Goal: Task Accomplishment & Management: Use online tool/utility

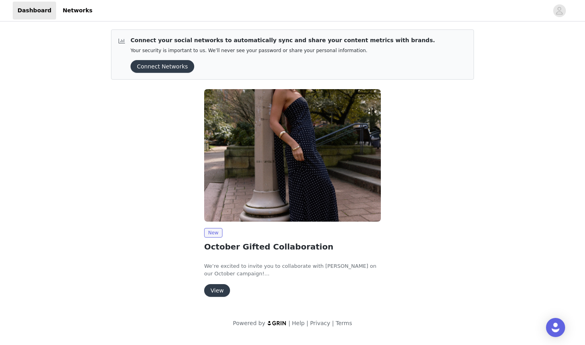
click at [216, 287] on button "View" at bounding box center [217, 290] width 26 height 13
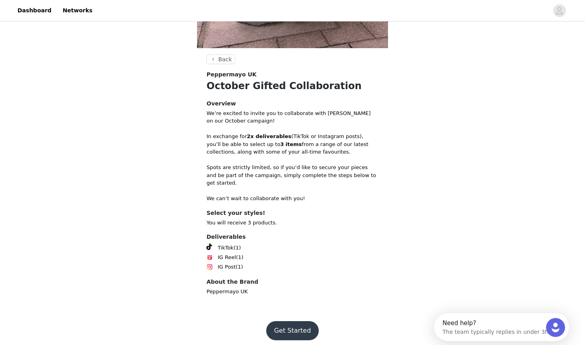
scroll to position [261, 0]
click at [295, 322] on button "Get Started" at bounding box center [292, 331] width 53 height 19
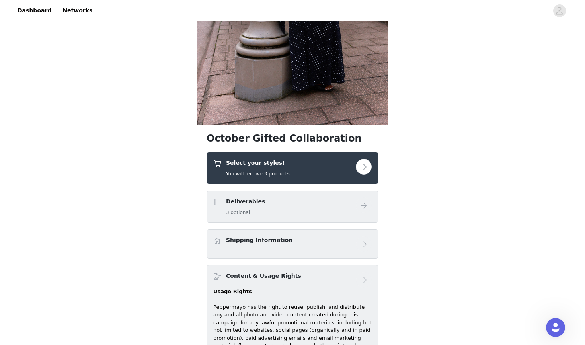
scroll to position [195, 0]
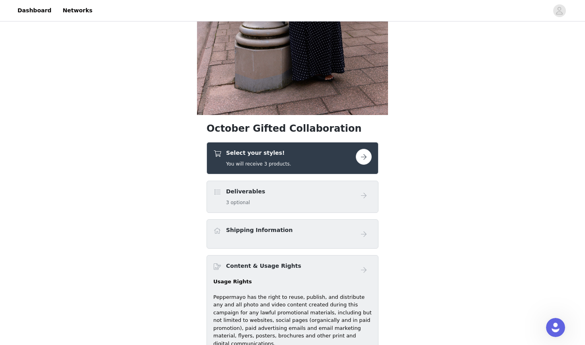
click at [363, 156] on button "button" at bounding box center [364, 157] width 16 height 16
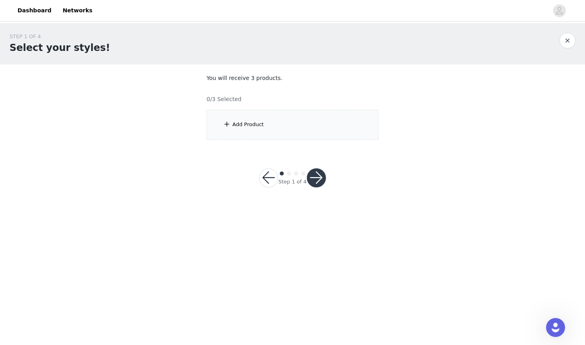
click at [296, 122] on div "Add Product" at bounding box center [293, 125] width 172 height 30
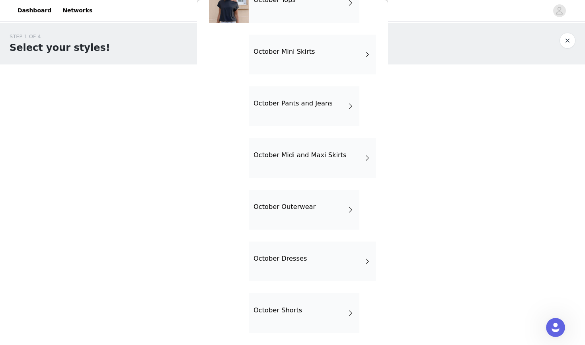
scroll to position [57, 0]
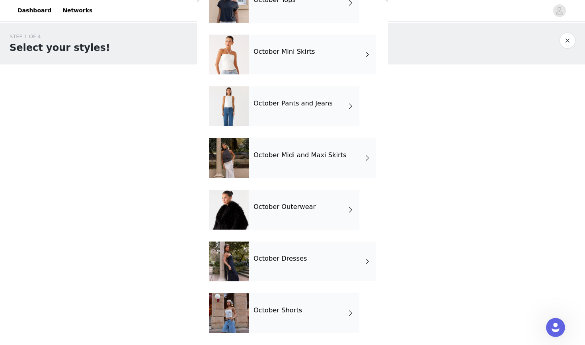
click at [323, 207] on div "October Outerwear" at bounding box center [304, 210] width 111 height 40
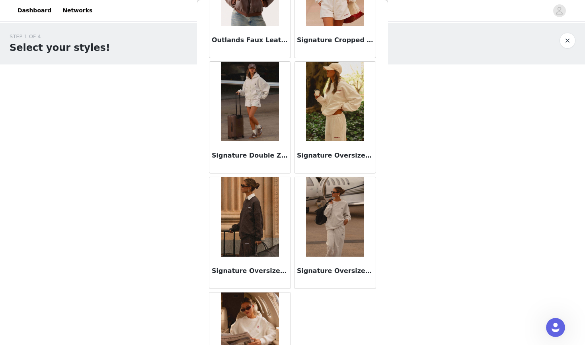
scroll to position [409, 0]
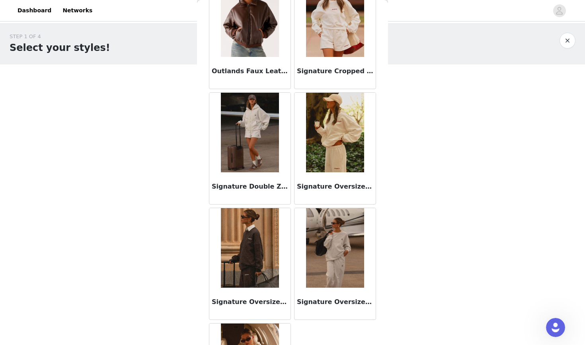
click at [257, 133] on img at bounding box center [250, 133] width 58 height 80
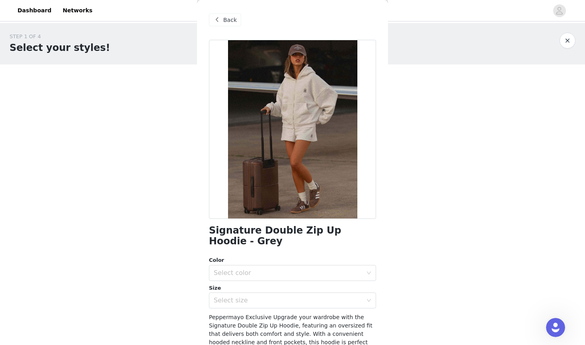
scroll to position [0, 0]
click at [313, 268] on div "Select color" at bounding box center [290, 273] width 152 height 15
click at [296, 291] on li "Grey" at bounding box center [292, 290] width 167 height 13
click at [295, 301] on div "Select size" at bounding box center [288, 301] width 149 height 8
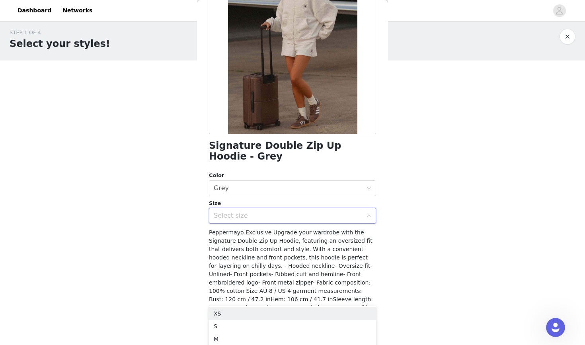
scroll to position [12, 0]
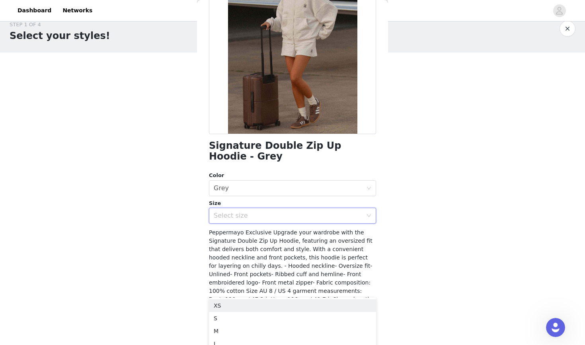
click at [418, 250] on body "Dashboard Networks STEP 1 OF 4 Select your styles! You will receive 3 products.…" at bounding box center [292, 160] width 585 height 345
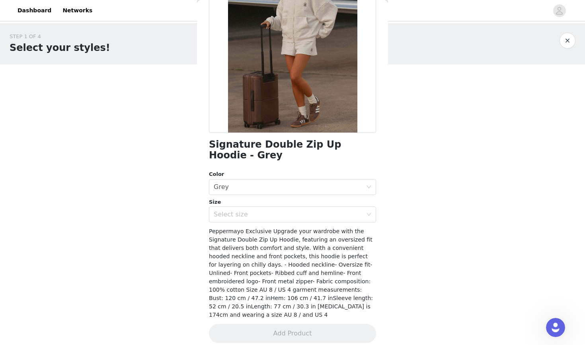
scroll to position [85, 0]
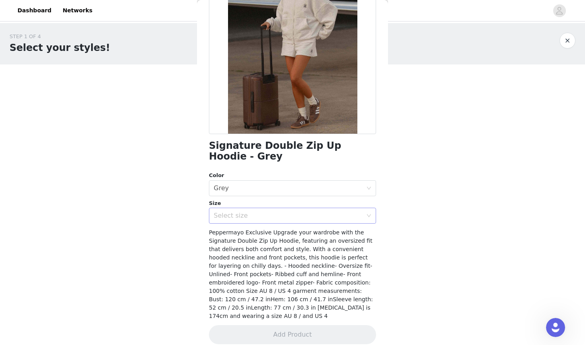
click at [278, 217] on div "Select size" at bounding box center [288, 216] width 149 height 8
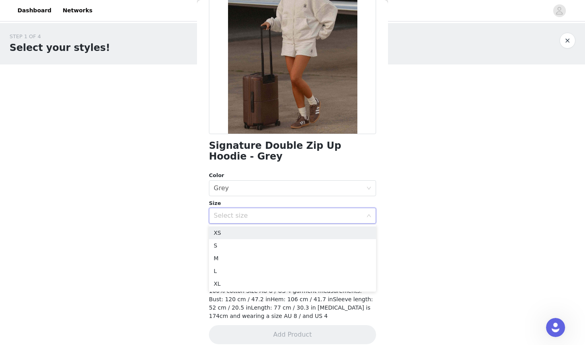
click at [460, 202] on div "STEP 1 OF 4 Select your styles! You will receive 3 products. 0/3 Selected Add P…" at bounding box center [292, 115] width 585 height 184
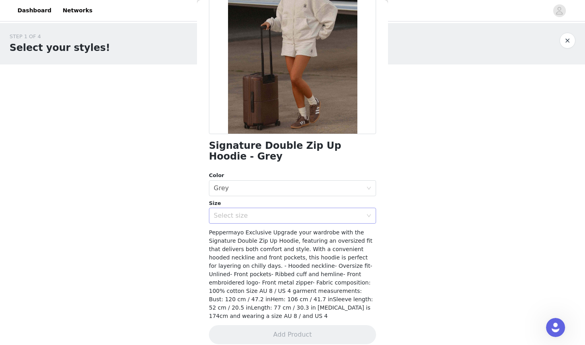
click at [330, 220] on div "Select size" at bounding box center [290, 215] width 152 height 15
click at [443, 199] on div "STEP 1 OF 4 Select your styles! You will receive 3 products. 0/3 Selected Add P…" at bounding box center [292, 115] width 585 height 184
click at [323, 212] on div "Select size" at bounding box center [288, 216] width 149 height 8
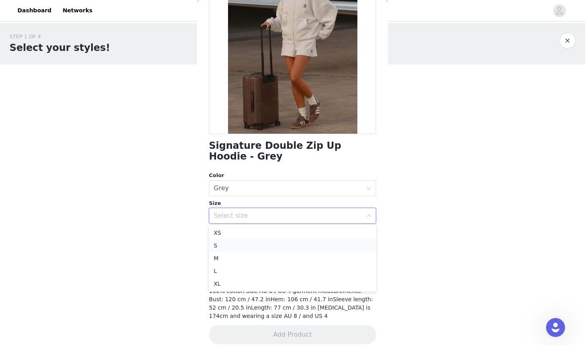
click at [223, 246] on li "S" at bounding box center [292, 245] width 167 height 13
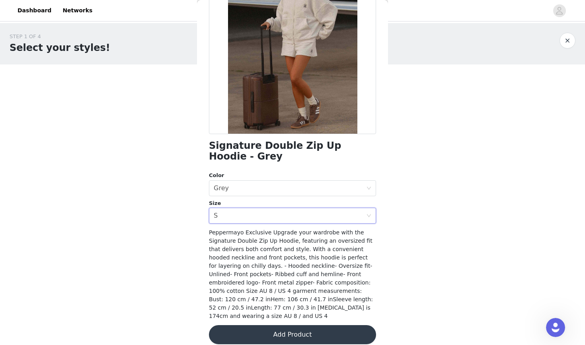
scroll to position [0, 0]
click at [318, 215] on div "Select size S" at bounding box center [290, 215] width 152 height 15
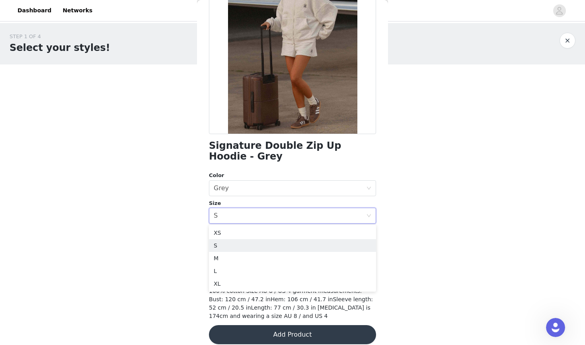
click at [423, 181] on div "STEP 1 OF 4 Select your styles! You will receive 3 products. 0/3 Selected Add P…" at bounding box center [292, 115] width 585 height 184
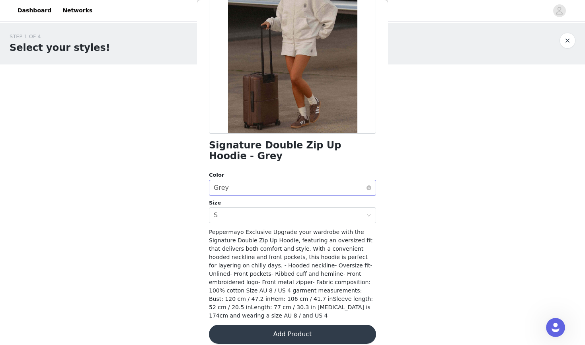
scroll to position [85, 0]
click at [266, 215] on div "Select size S" at bounding box center [290, 215] width 152 height 15
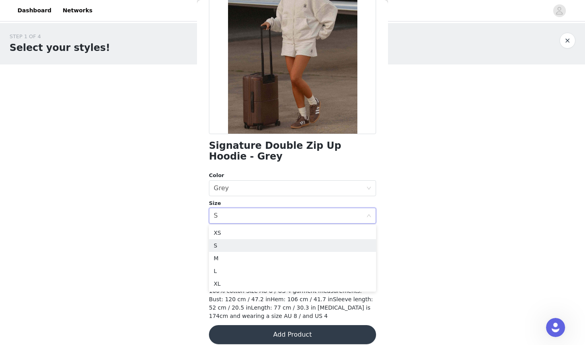
click at [449, 192] on div "STEP 1 OF 4 Select your styles! You will receive 3 products. 0/3 Selected Add P…" at bounding box center [292, 115] width 585 height 184
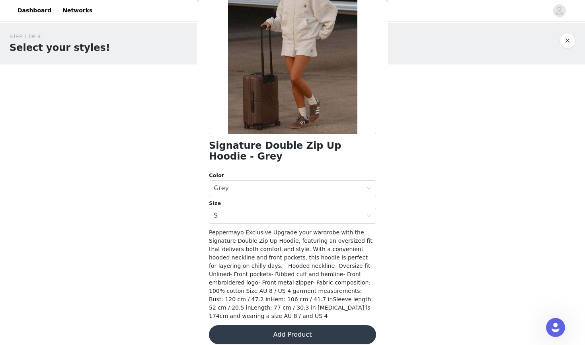
click at [314, 325] on button "Add Product" at bounding box center [292, 334] width 167 height 19
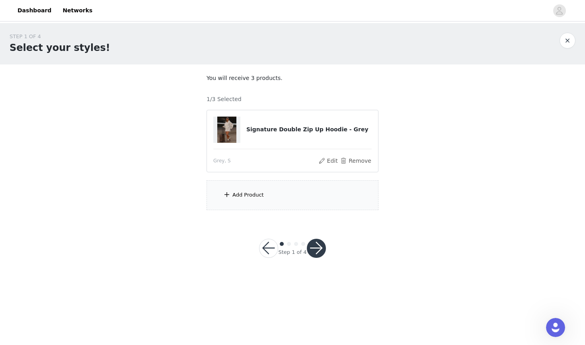
click at [287, 194] on div "Add Product" at bounding box center [293, 195] width 172 height 30
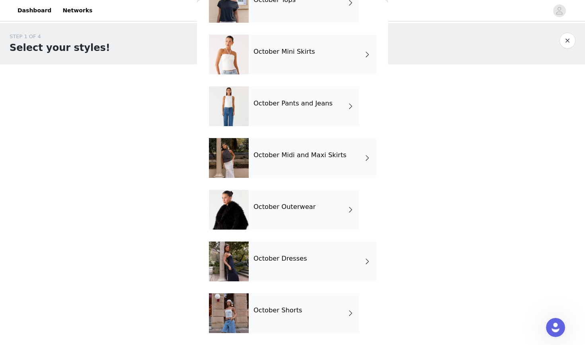
scroll to position [0, 0]
click at [317, 258] on div "October Dresses" at bounding box center [312, 262] width 127 height 40
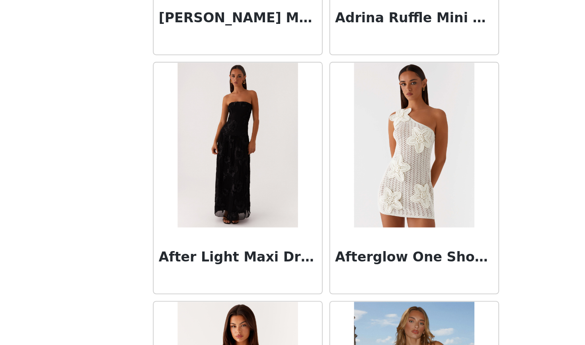
scroll to position [352, 0]
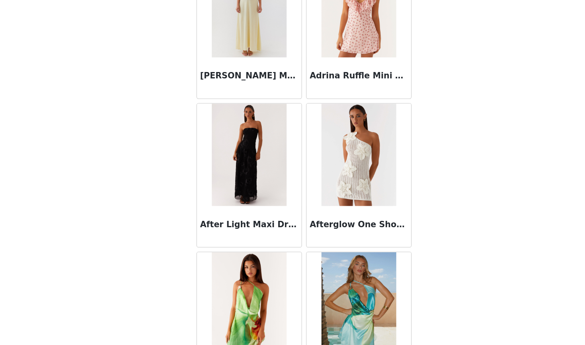
click at [221, 150] on img at bounding box center [250, 190] width 58 height 80
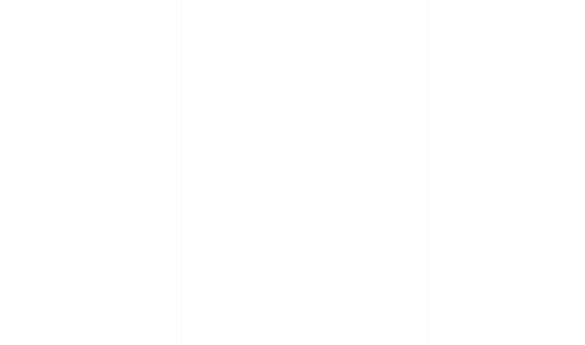
scroll to position [0, 0]
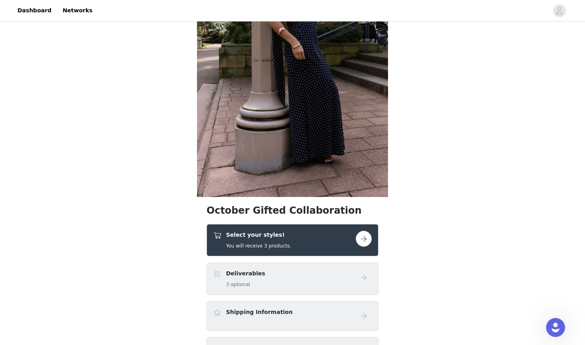
scroll to position [117, 0]
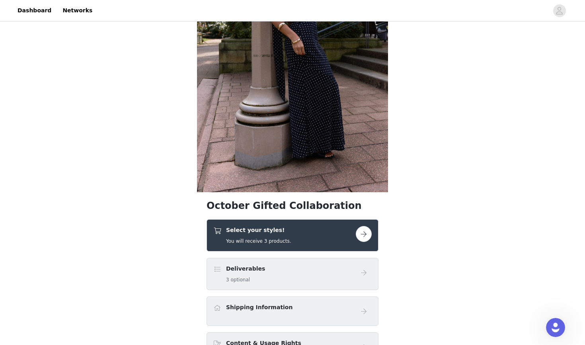
click at [368, 236] on button "button" at bounding box center [364, 234] width 16 height 16
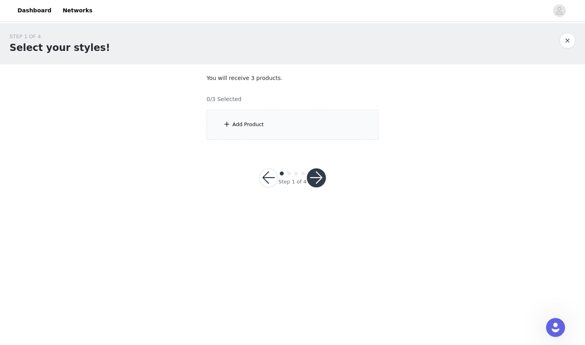
click at [291, 127] on div "Add Product" at bounding box center [293, 125] width 172 height 30
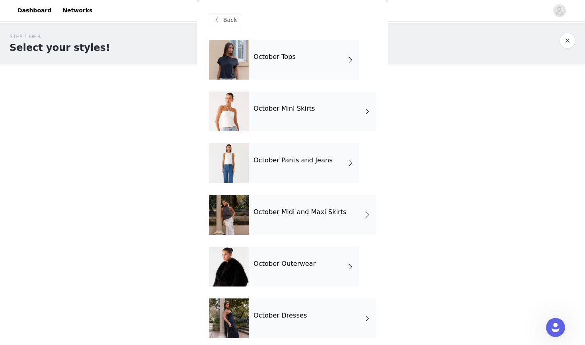
click at [315, 269] on div "October Outerwear" at bounding box center [304, 267] width 111 height 40
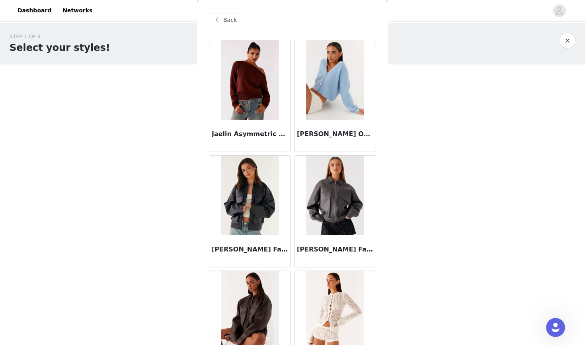
scroll to position [34, 0]
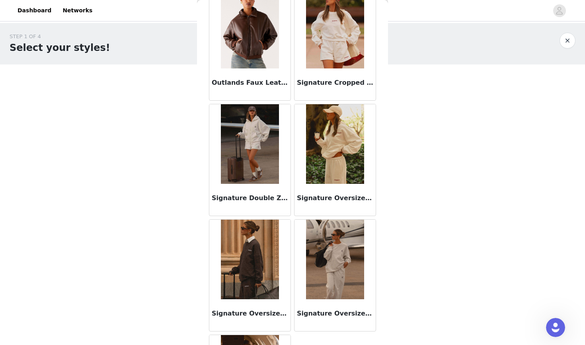
click at [260, 169] on img at bounding box center [250, 144] width 58 height 80
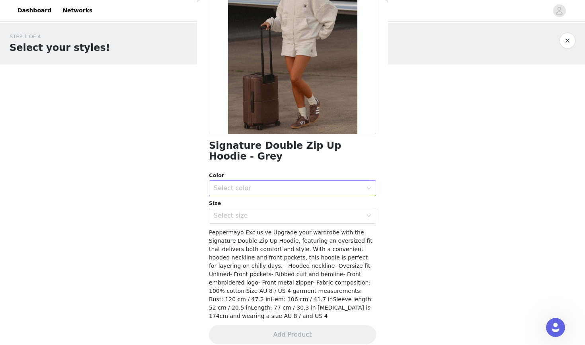
scroll to position [0, 0]
click at [293, 177] on div "Color" at bounding box center [292, 176] width 167 height 8
click at [278, 186] on div "Select color" at bounding box center [288, 188] width 149 height 8
click at [259, 204] on li "Grey" at bounding box center [292, 205] width 167 height 13
click at [270, 217] on div "Select size" at bounding box center [288, 216] width 149 height 8
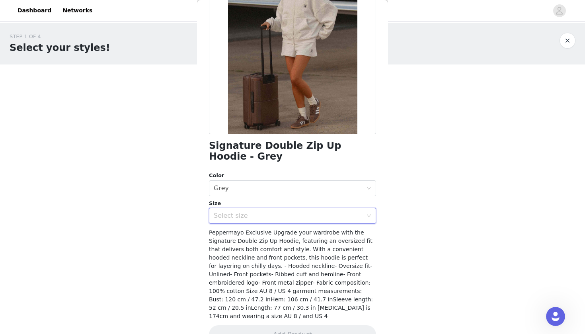
click at [287, 219] on div "Select size" at bounding box center [288, 216] width 149 height 8
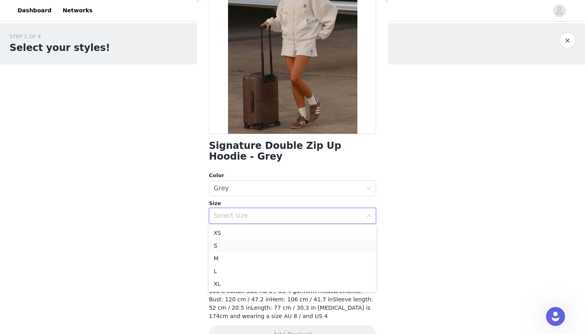
click at [244, 244] on li "S" at bounding box center [292, 245] width 167 height 13
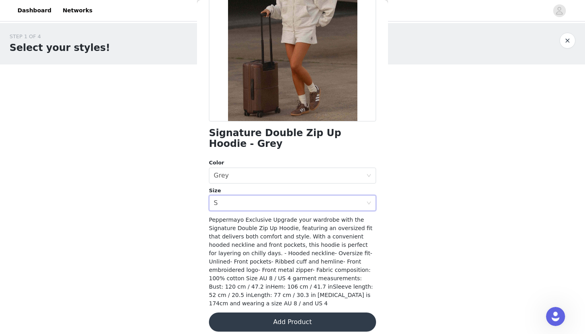
scroll to position [96, 0]
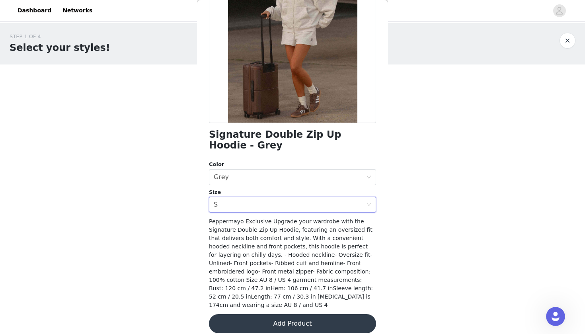
click at [313, 314] on button "Add Product" at bounding box center [292, 323] width 167 height 19
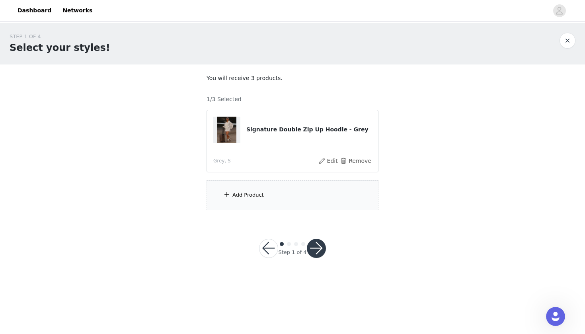
click at [278, 185] on div "Add Product" at bounding box center [293, 195] width 172 height 30
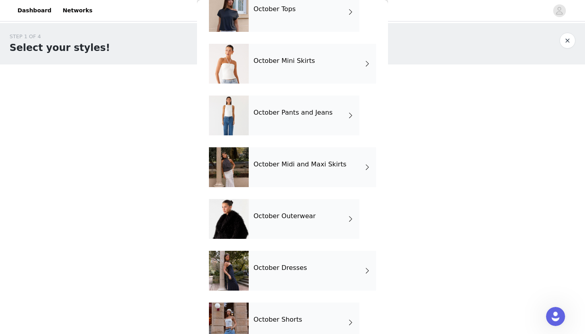
scroll to position [51, 0]
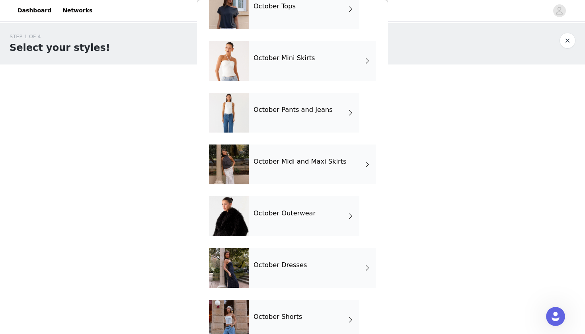
click at [323, 269] on div "October Dresses" at bounding box center [312, 268] width 127 height 40
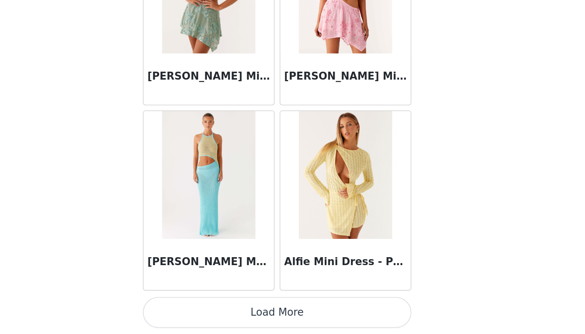
scroll to position [0, 0]
click at [209, 311] on button "Load More" at bounding box center [292, 320] width 167 height 19
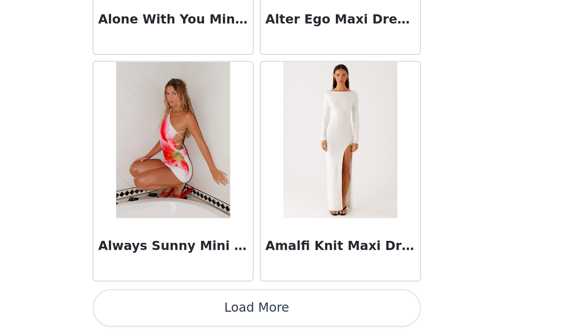
click at [209, 311] on button "Load More" at bounding box center [292, 320] width 167 height 19
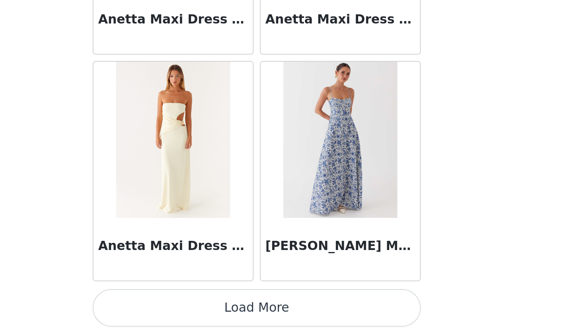
click at [209, 311] on button "Load More" at bounding box center [292, 320] width 167 height 19
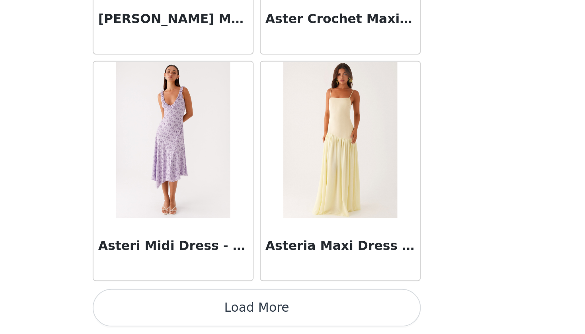
click at [209, 311] on button "Load More" at bounding box center [292, 320] width 167 height 19
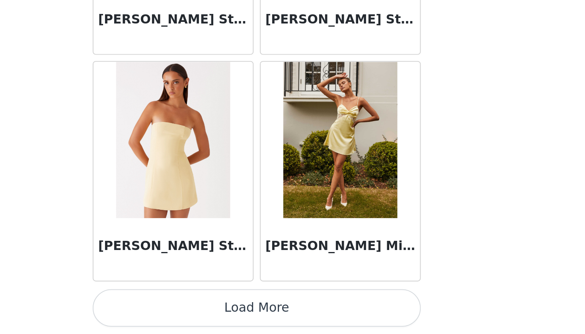
click at [209, 311] on button "Load More" at bounding box center [292, 320] width 167 height 19
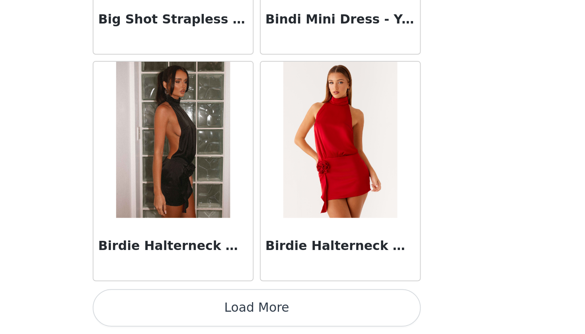
click at [209, 311] on button "Load More" at bounding box center [292, 320] width 167 height 19
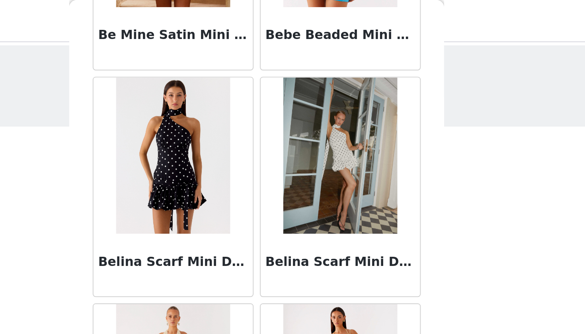
scroll to position [6234, 0]
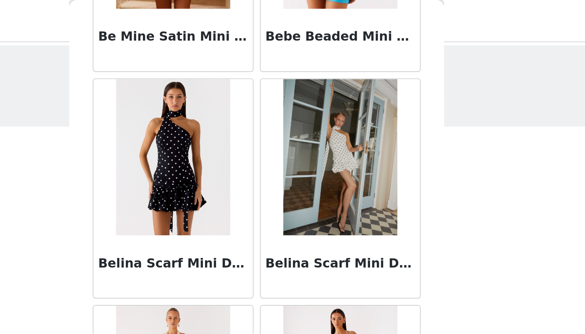
click at [221, 105] on img at bounding box center [250, 80] width 58 height 80
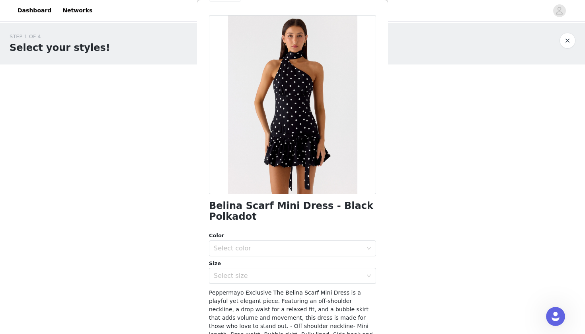
scroll to position [0, 0]
click at [570, 35] on button "button" at bounding box center [568, 41] width 16 height 16
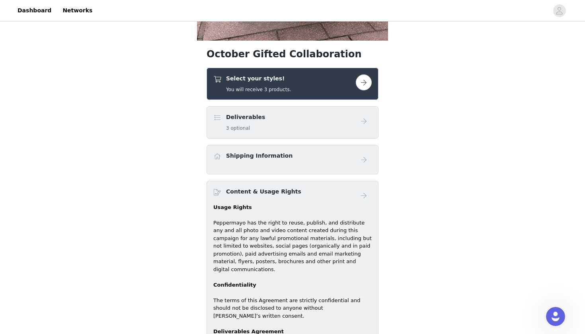
scroll to position [269, 0]
click at [356, 90] on div "Select your styles! You will receive 3 products." at bounding box center [292, 84] width 158 height 19
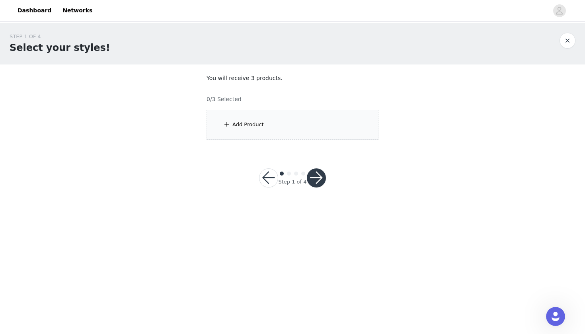
click at [274, 127] on div "Add Product" at bounding box center [293, 125] width 172 height 30
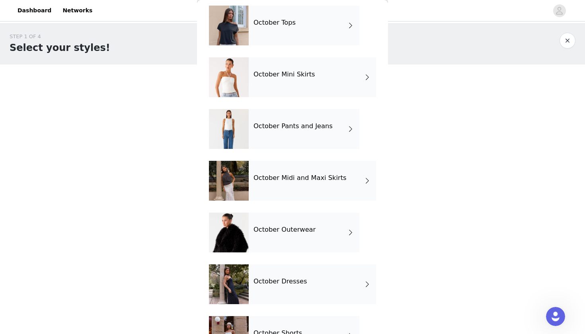
scroll to position [68, 0]
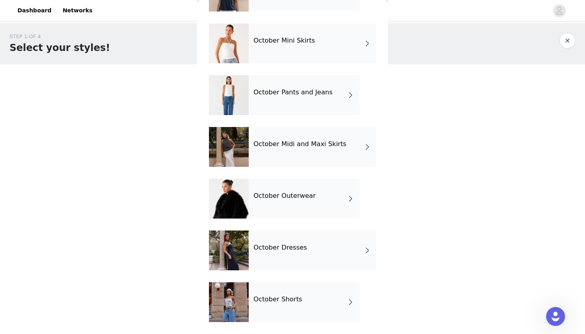
click at [318, 254] on div "October Dresses" at bounding box center [312, 250] width 127 height 40
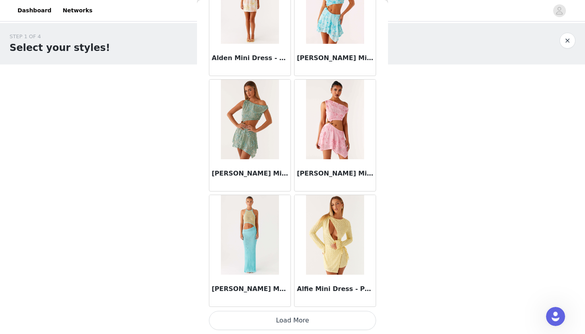
scroll to position [0, 0]
click at [298, 326] on button "Load More" at bounding box center [292, 320] width 167 height 19
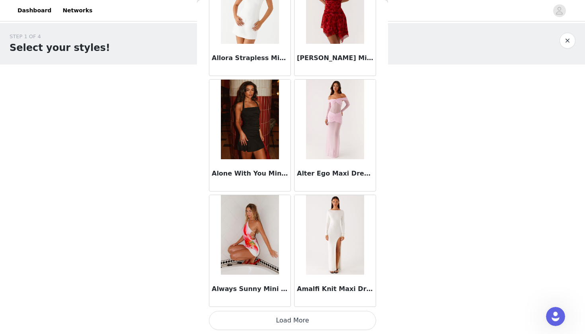
click at [291, 320] on button "Load More" at bounding box center [292, 320] width 167 height 19
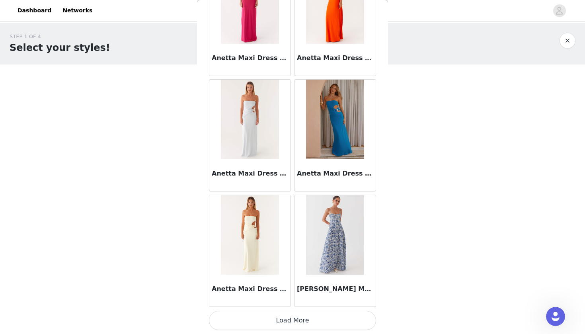
click at [293, 324] on button "Load More" at bounding box center [292, 320] width 167 height 19
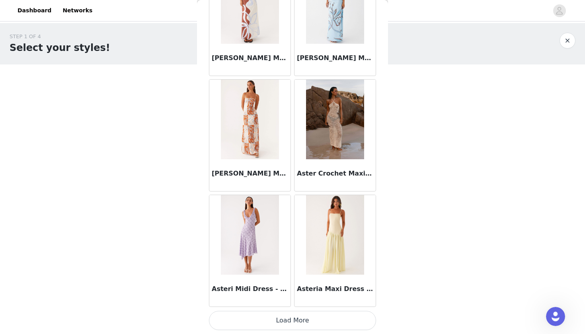
scroll to position [0, 0]
click at [299, 323] on button "Load More" at bounding box center [292, 320] width 167 height 19
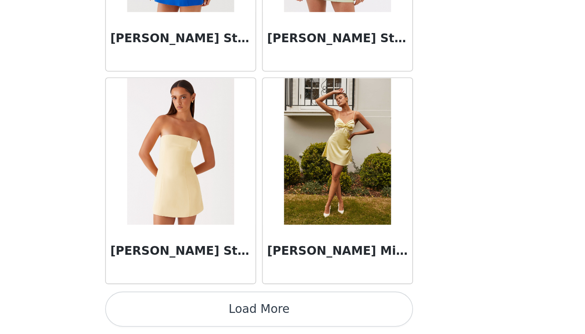
click at [209, 311] on button "Load More" at bounding box center [292, 320] width 167 height 19
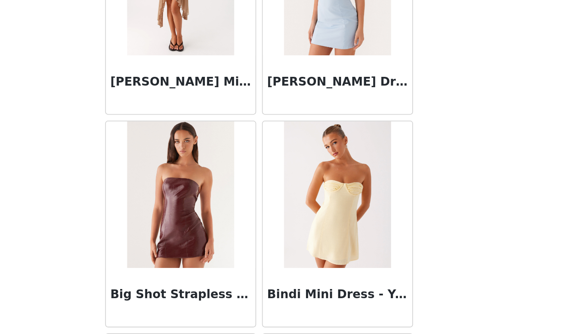
scroll to position [6591, 0]
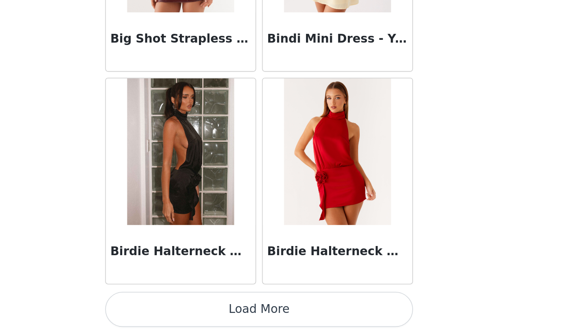
click at [209, 311] on button "Load More" at bounding box center [292, 320] width 167 height 19
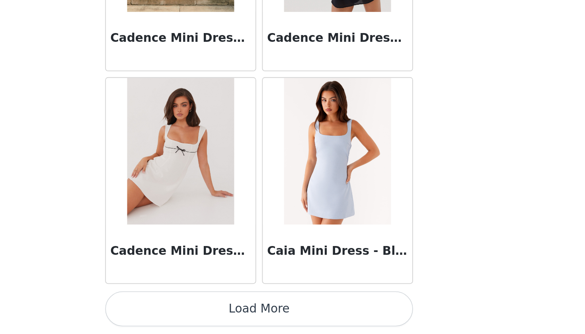
scroll to position [0, 0]
click at [209, 311] on button "Load More" at bounding box center [292, 320] width 167 height 19
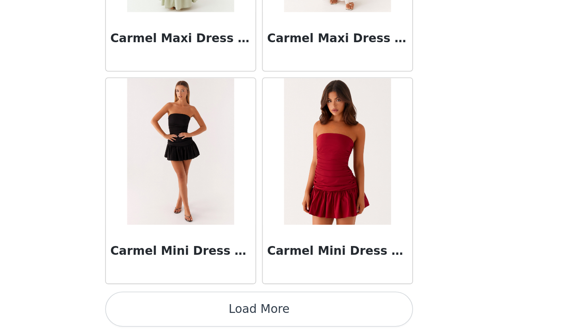
click at [209, 311] on button "Load More" at bounding box center [292, 320] width 167 height 19
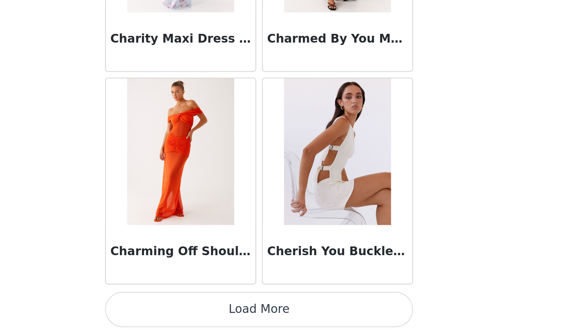
click at [209, 311] on button "Load More" at bounding box center [292, 320] width 167 height 19
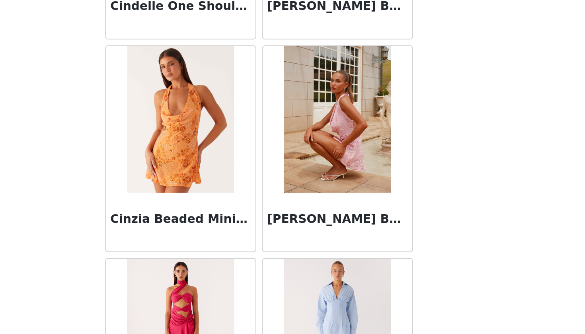
scroll to position [10600, 0]
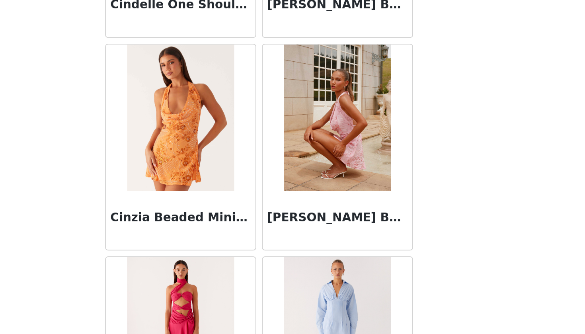
click at [306, 177] on img at bounding box center [335, 217] width 58 height 80
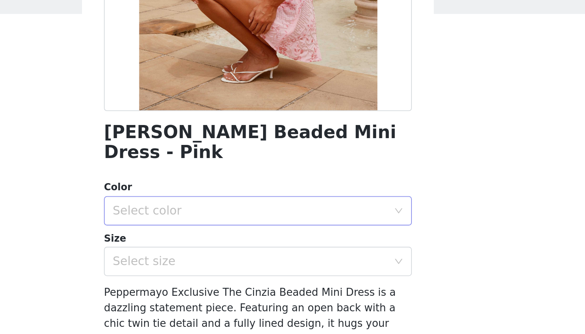
scroll to position [100, 0]
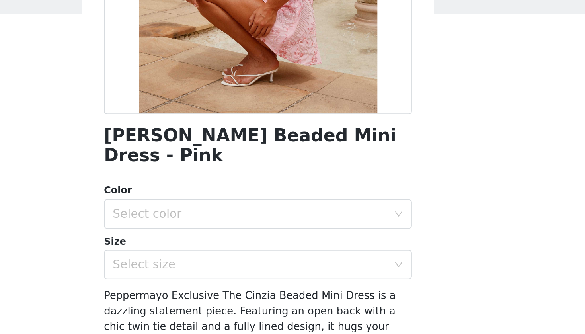
click at [209, 125] on h1 "[PERSON_NAME] Beaded Mini Dress - Pink" at bounding box center [292, 135] width 167 height 21
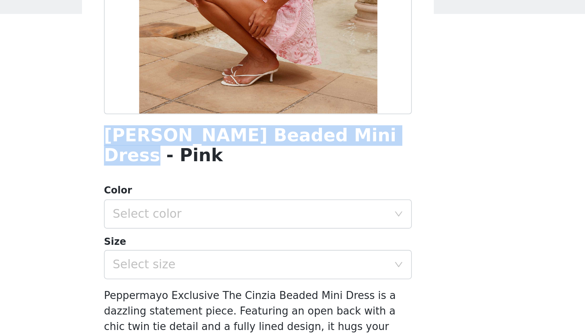
drag, startPoint x: 55, startPoint y: 72, endPoint x: 192, endPoint y: 76, distance: 136.6
click at [197, 76] on div "Back Cinzia Beaded Mini Dress - Pink Color Select color Size Select size Pepper…" at bounding box center [292, 167] width 191 height 334
copy h1 "[PERSON_NAME] Beaded Mini Dress - Pink"
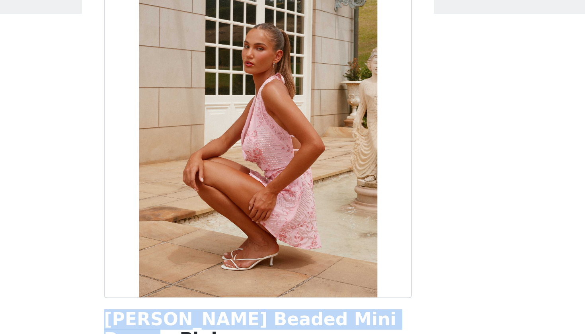
scroll to position [0, 0]
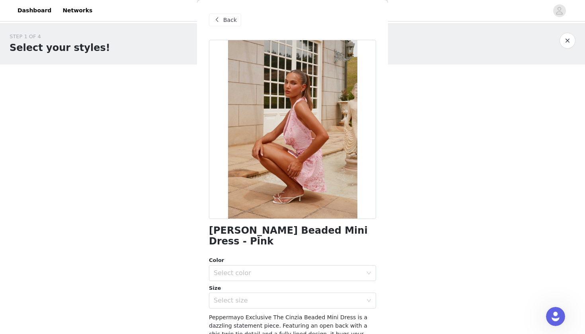
click at [235, 20] on span "Back" at bounding box center [230, 20] width 14 height 8
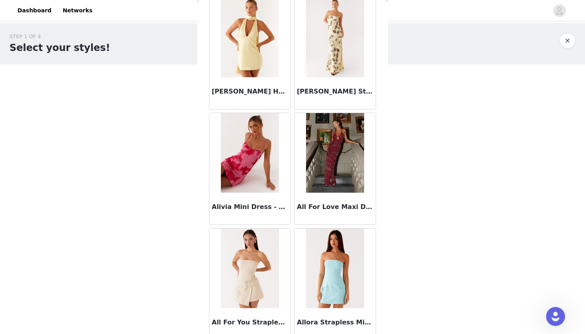
scroll to position [1667, 0]
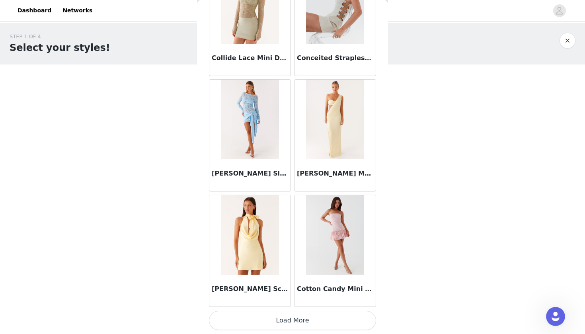
click at [289, 322] on button "Load More" at bounding box center [292, 320] width 167 height 19
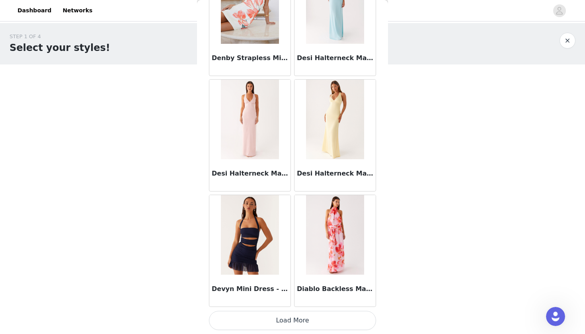
scroll to position [0, 0]
click at [291, 323] on button "Load More" at bounding box center [292, 320] width 167 height 19
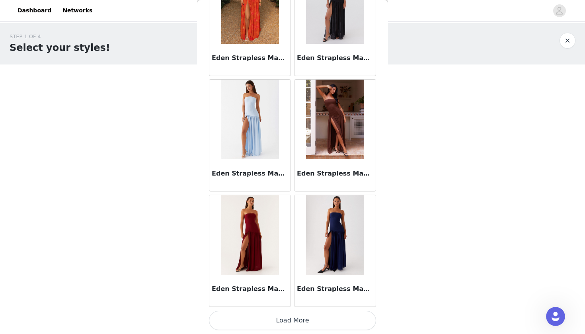
click at [306, 319] on button "Load More" at bounding box center [292, 320] width 167 height 19
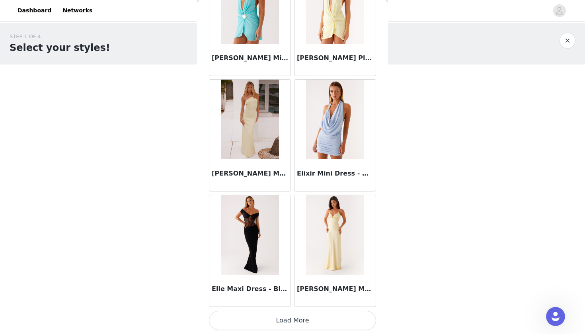
click at [293, 322] on button "Load More" at bounding box center [292, 320] width 167 height 19
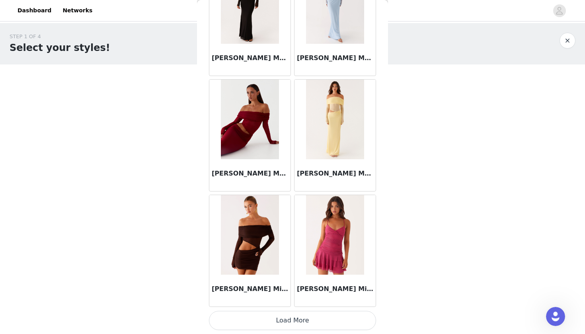
click at [298, 318] on button "Load More" at bounding box center [292, 320] width 167 height 19
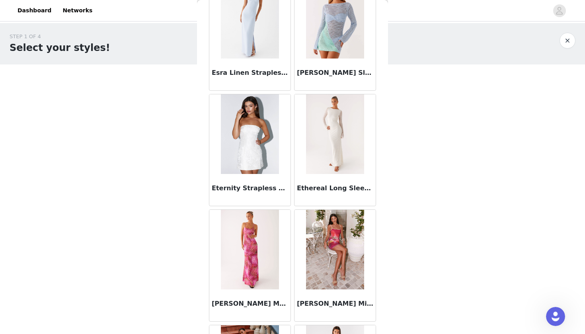
scroll to position [16802, 0]
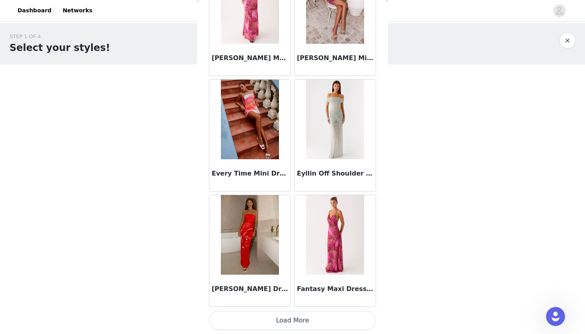
click at [298, 322] on button "Load More" at bounding box center [292, 320] width 167 height 19
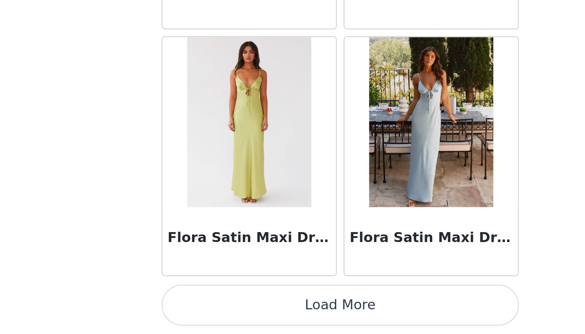
scroll to position [0, 0]
click at [209, 311] on button "Load More" at bounding box center [292, 320] width 167 height 19
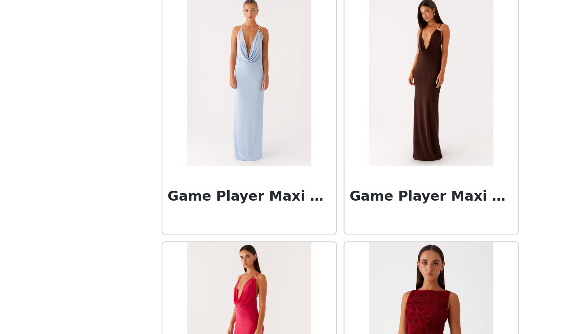
scroll to position [18915, 0]
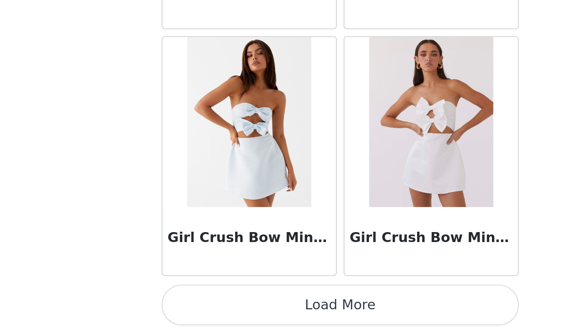
click at [209, 311] on button "Load More" at bounding box center [292, 320] width 167 height 19
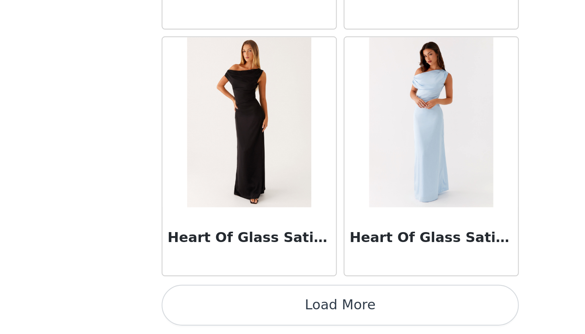
scroll to position [0, 0]
click at [209, 311] on button "Load More" at bounding box center [292, 320] width 167 height 19
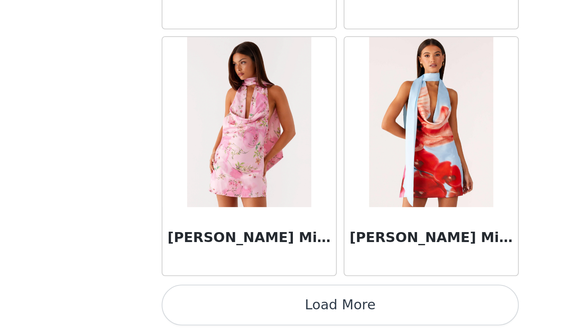
scroll to position [21664, 0]
click at [209, 311] on button "Load More" at bounding box center [292, 320] width 167 height 19
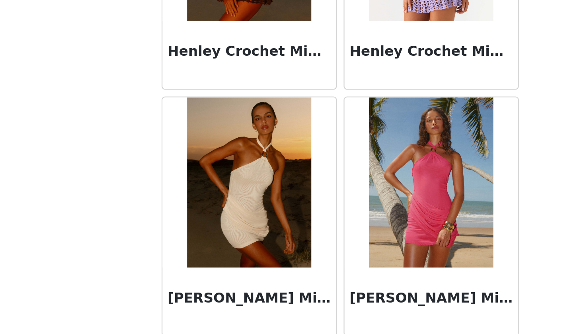
scroll to position [21879, 0]
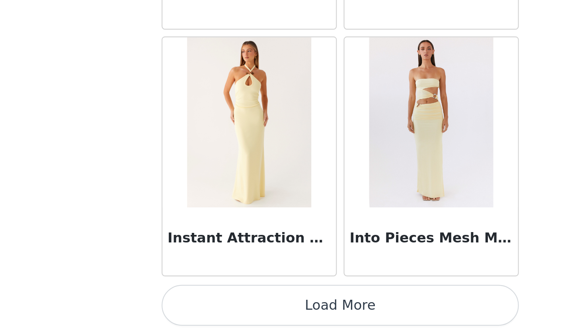
click at [209, 311] on button "Load More" at bounding box center [292, 320] width 167 height 19
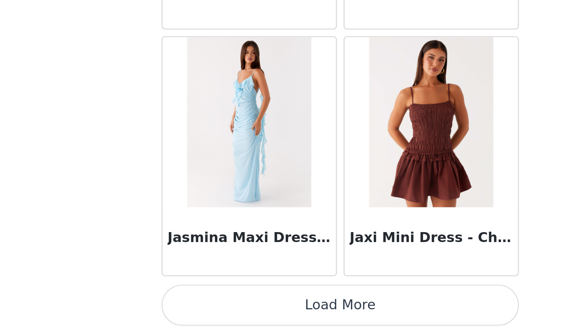
scroll to position [0, 0]
click at [209, 311] on button "Load More" at bounding box center [292, 320] width 167 height 19
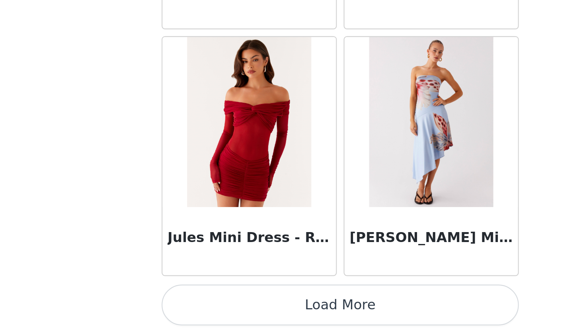
click at [209, 311] on button "Load More" at bounding box center [292, 320] width 167 height 19
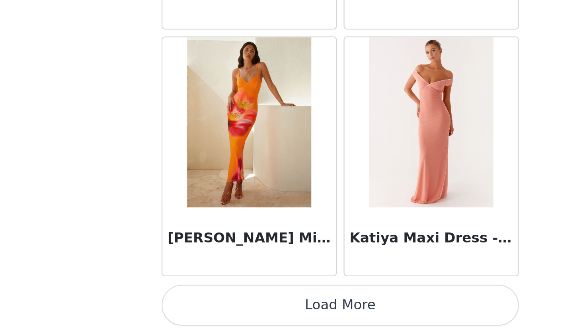
click at [209, 311] on button "Load More" at bounding box center [292, 320] width 167 height 19
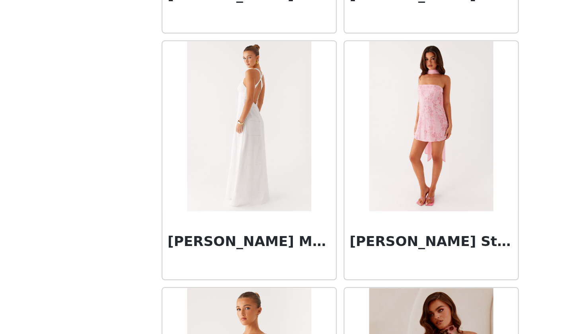
scroll to position [27319, 0]
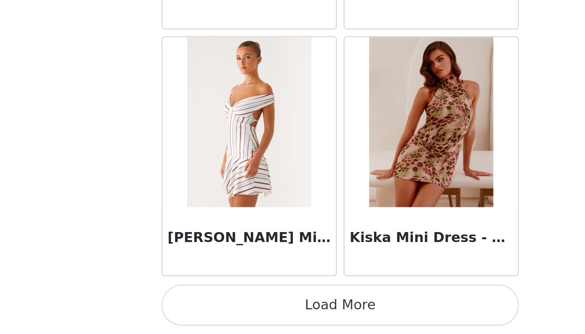
click at [209, 311] on button "Load More" at bounding box center [292, 320] width 167 height 19
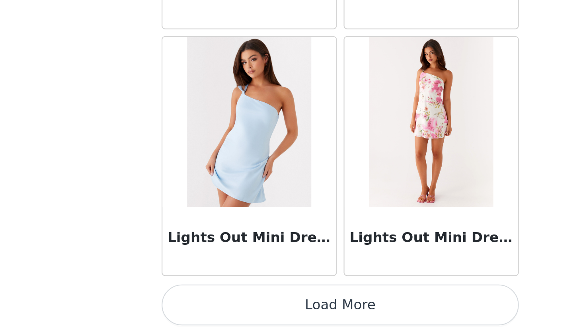
scroll to position [0, 0]
click at [209, 311] on button "Load More" at bounding box center [292, 320] width 167 height 19
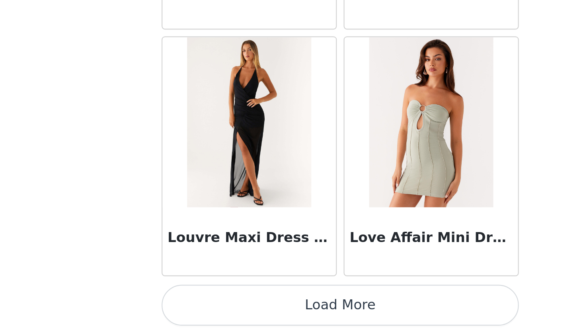
scroll to position [29744, 0]
click at [209, 311] on button "Load More" at bounding box center [292, 320] width 167 height 19
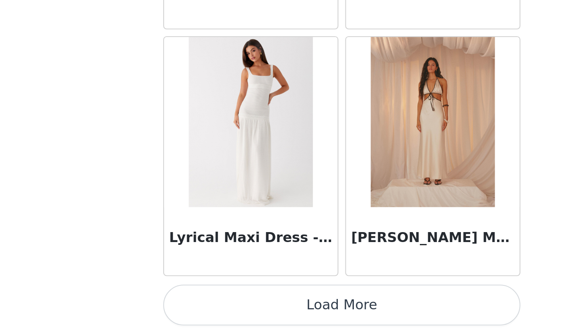
scroll to position [0, 0]
click at [209, 311] on button "Load More" at bounding box center [292, 320] width 167 height 19
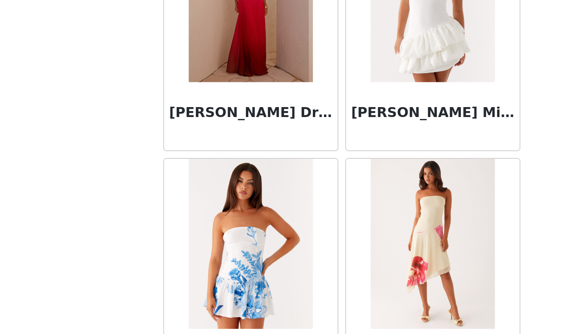
scroll to position [31951, 0]
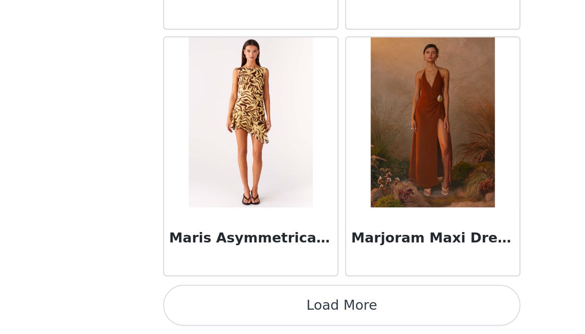
click at [209, 311] on button "Load More" at bounding box center [292, 320] width 167 height 19
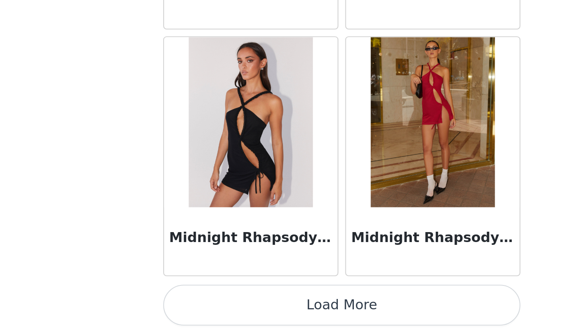
scroll to position [33208, 0]
click at [209, 311] on button "Load More" at bounding box center [292, 320] width 167 height 19
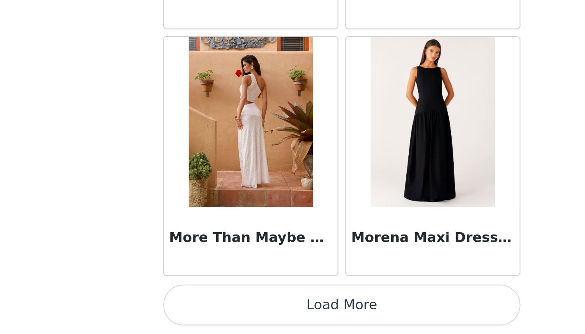
scroll to position [0, 0]
click at [209, 311] on button "Load More" at bounding box center [292, 320] width 167 height 19
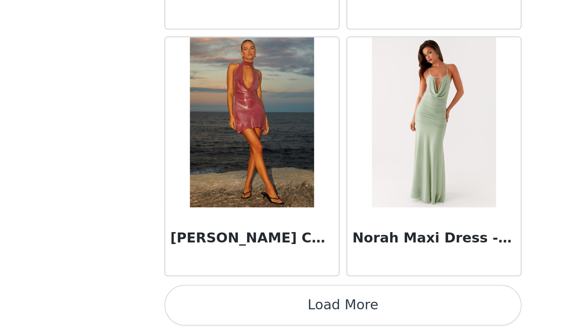
click at [209, 311] on button "Load More" at bounding box center [292, 320] width 167 height 19
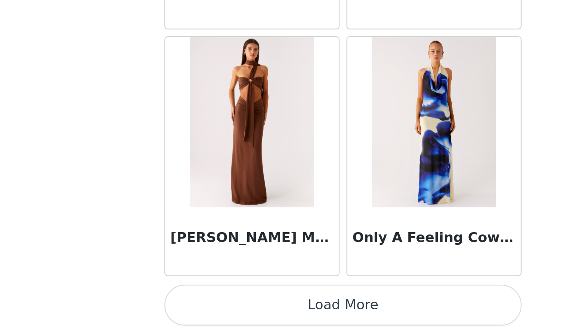
click at [209, 311] on button "Load More" at bounding box center [292, 320] width 167 height 19
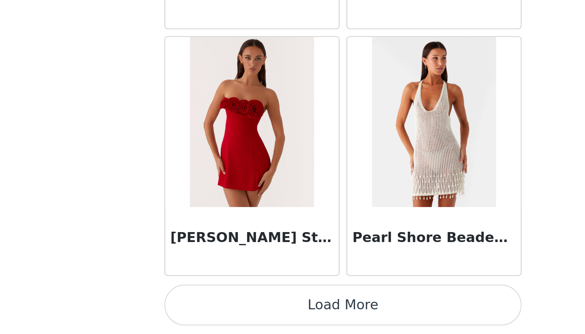
click at [209, 311] on button "Load More" at bounding box center [292, 320] width 167 height 19
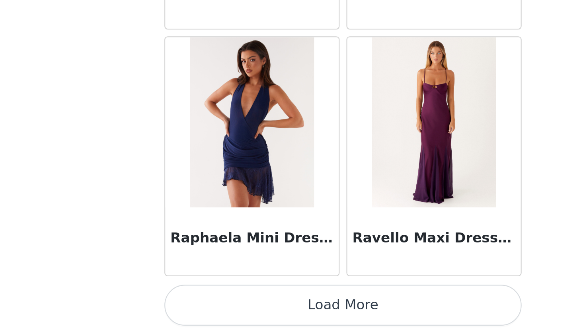
click at [209, 311] on button "Load More" at bounding box center [292, 320] width 167 height 19
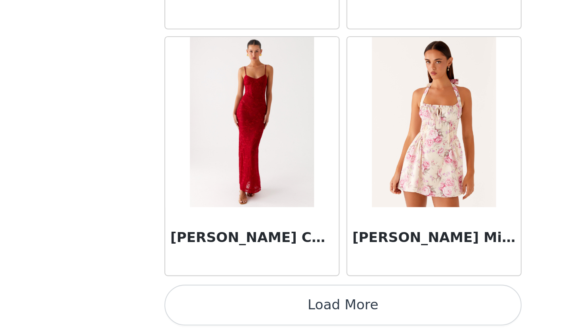
click at [209, 311] on button "Load More" at bounding box center [292, 320] width 167 height 19
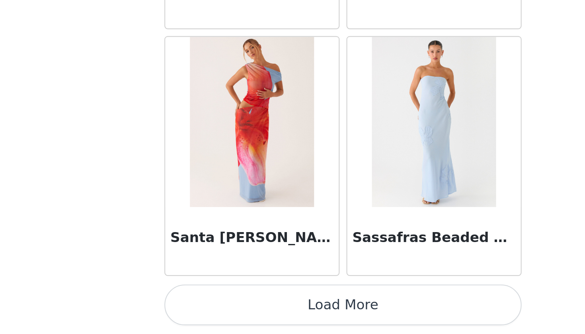
click at [209, 311] on button "Load More" at bounding box center [292, 320] width 167 height 19
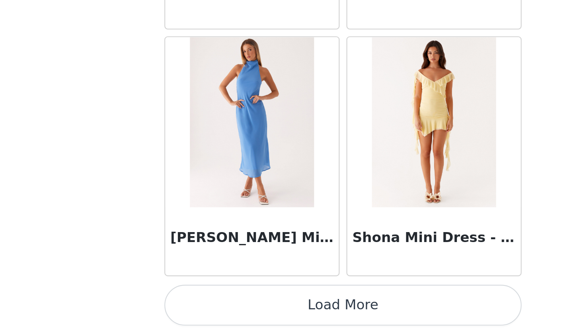
click at [209, 311] on button "Load More" at bounding box center [292, 320] width 167 height 19
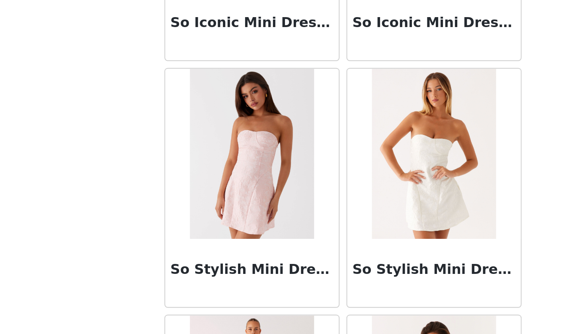
scroll to position [43242, 0]
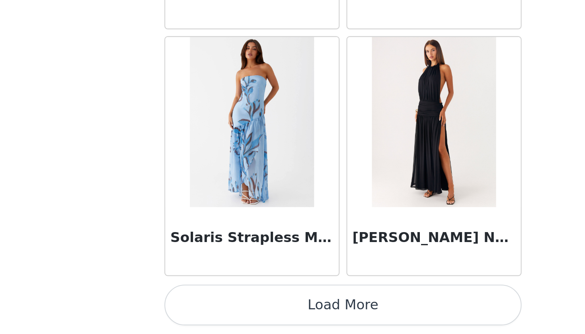
click at [209, 311] on button "Load More" at bounding box center [292, 320] width 167 height 19
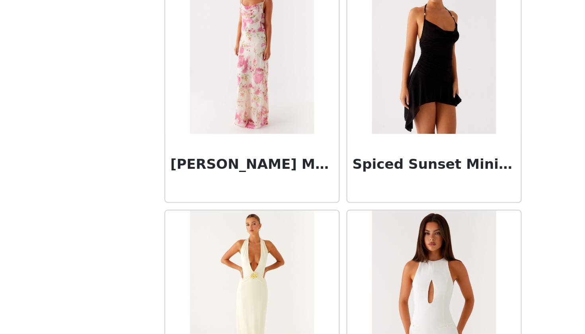
scroll to position [44559, 0]
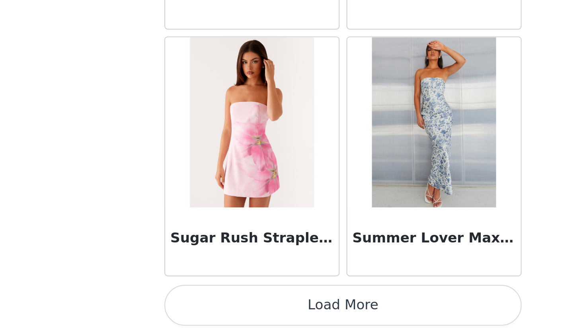
click at [209, 311] on button "Load More" at bounding box center [292, 320] width 167 height 19
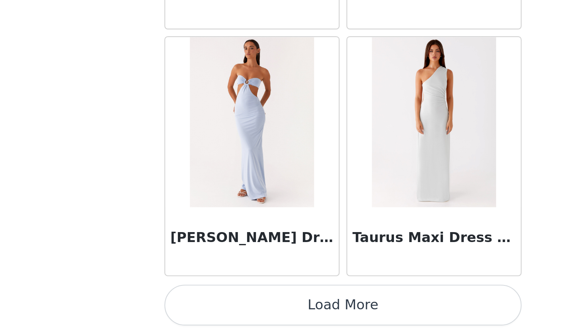
scroll to position [0, 0]
click at [209, 311] on button "Load More" at bounding box center [292, 320] width 167 height 19
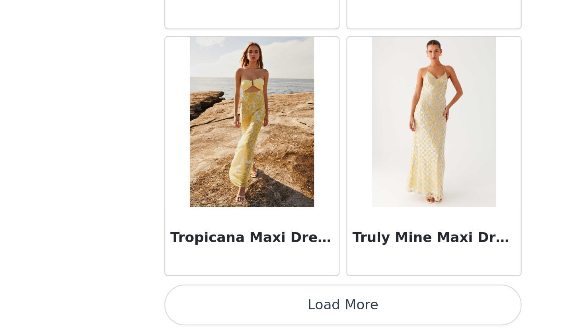
click at [209, 311] on button "Load More" at bounding box center [292, 320] width 167 height 19
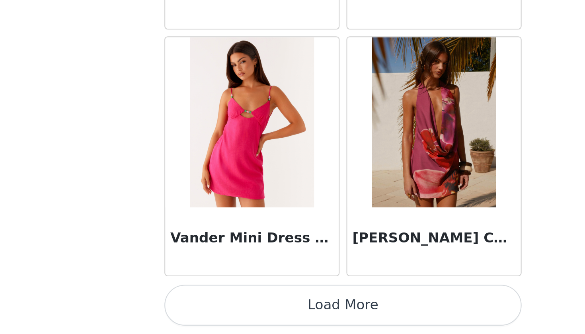
click at [209, 311] on button "Load More" at bounding box center [292, 320] width 167 height 19
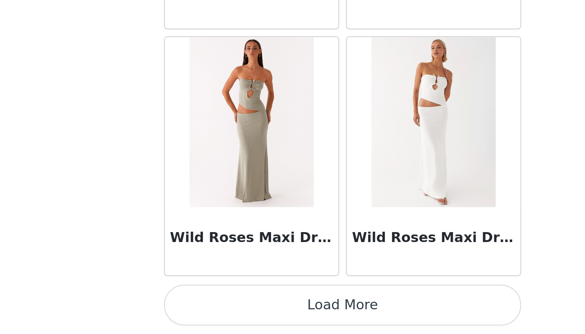
click at [209, 311] on button "Load More" at bounding box center [292, 320] width 167 height 19
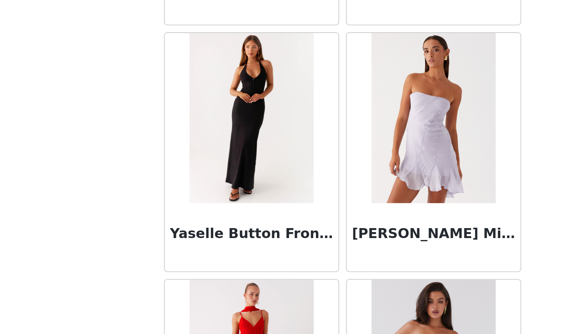
scroll to position [50412, 0]
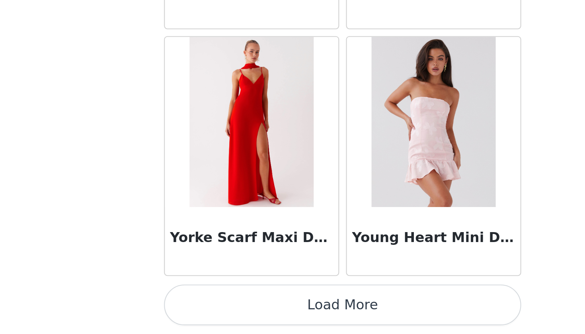
click at [209, 311] on button "Load More" at bounding box center [292, 320] width 167 height 19
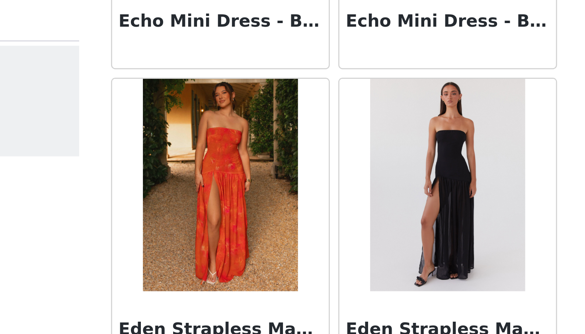
scroll to position [13511, 0]
